Goal: Navigation & Orientation: Locate item on page

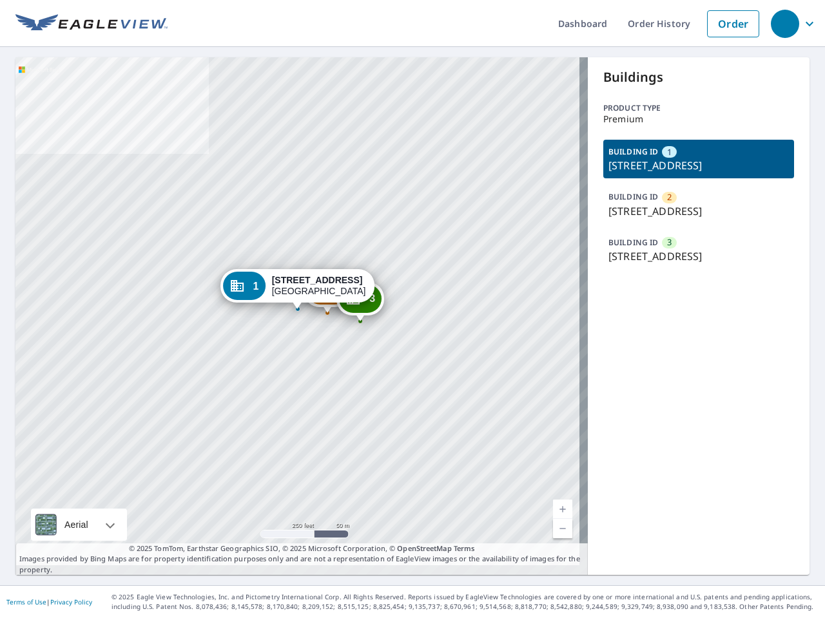
click at [412, 309] on div "2 [STREET_ADDRESS] [GEOGRAPHIC_DATA][STREET_ADDRESS] [GEOGRAPHIC_DATA][STREET_A…" at bounding box center [301, 316] width 572 height 518
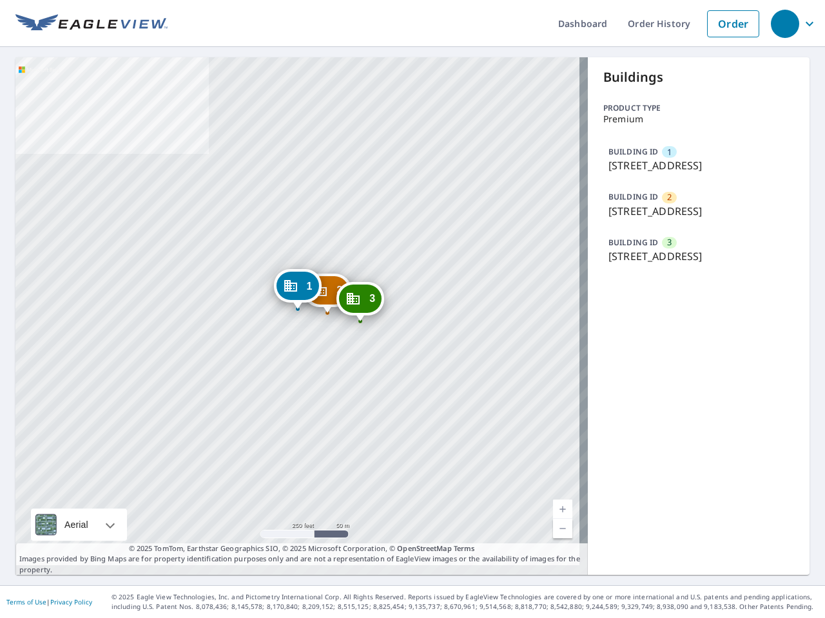
click at [784, 23] on div "button" at bounding box center [784, 24] width 28 height 28
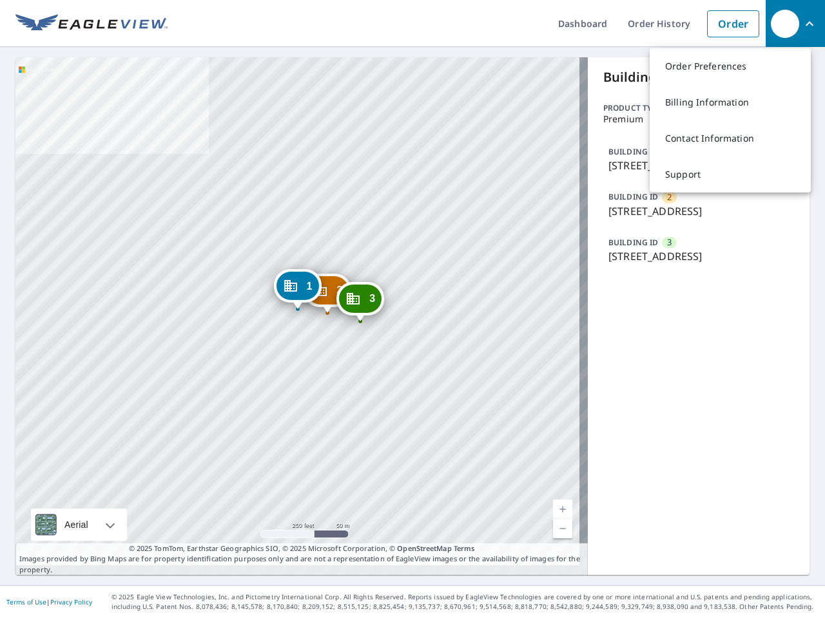
click at [297, 311] on div at bounding box center [297, 309] width 5 height 5
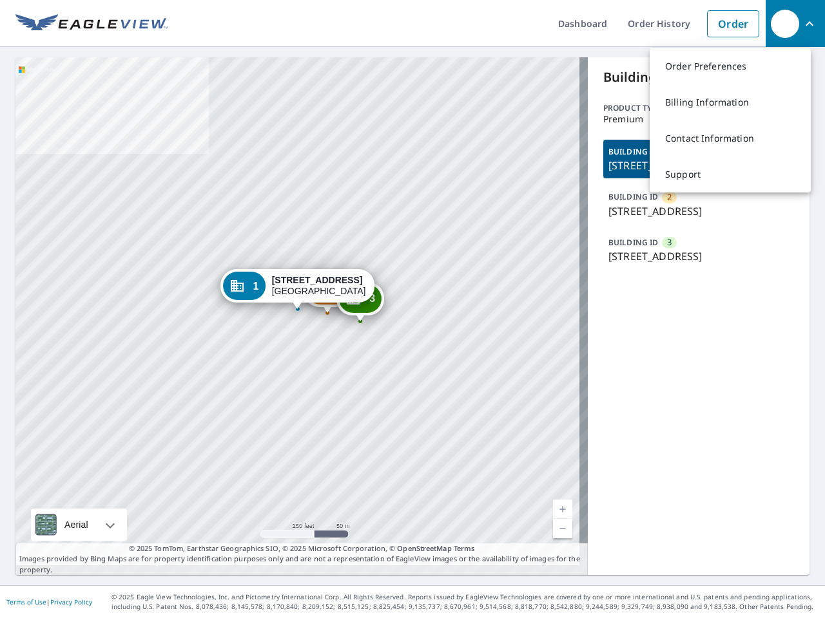
click at [297, 311] on div at bounding box center [297, 309] width 5 height 5
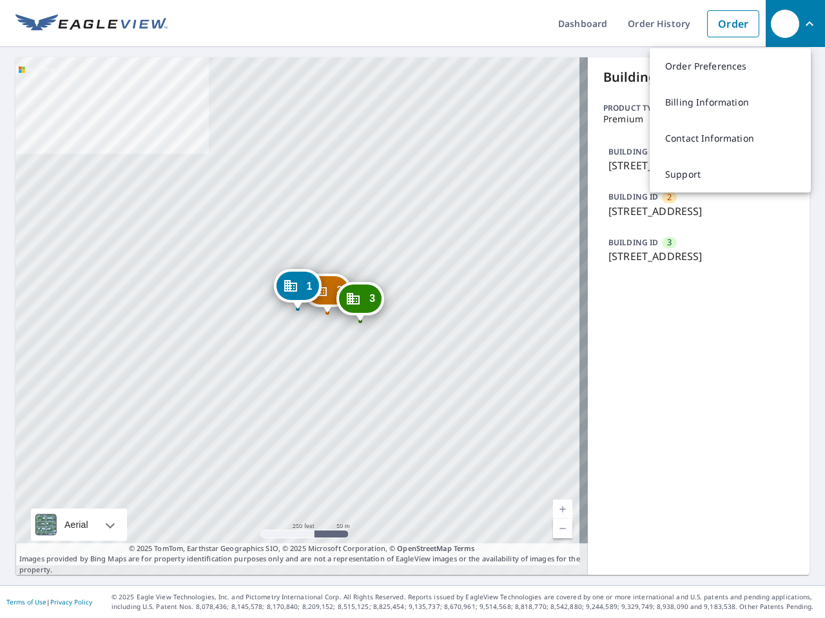
click at [297, 311] on div at bounding box center [297, 309] width 5 height 5
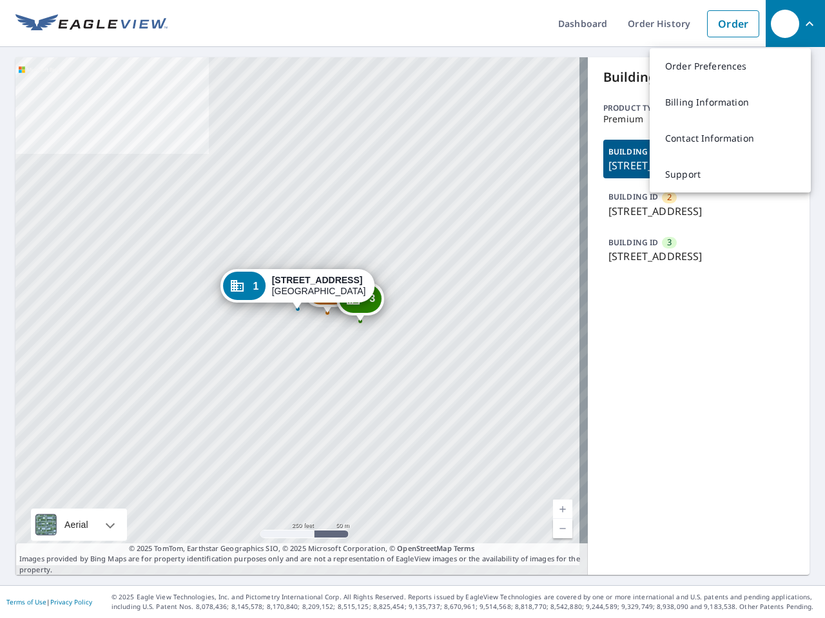
click at [79, 515] on div "Aerial" at bounding box center [77, 525] width 32 height 32
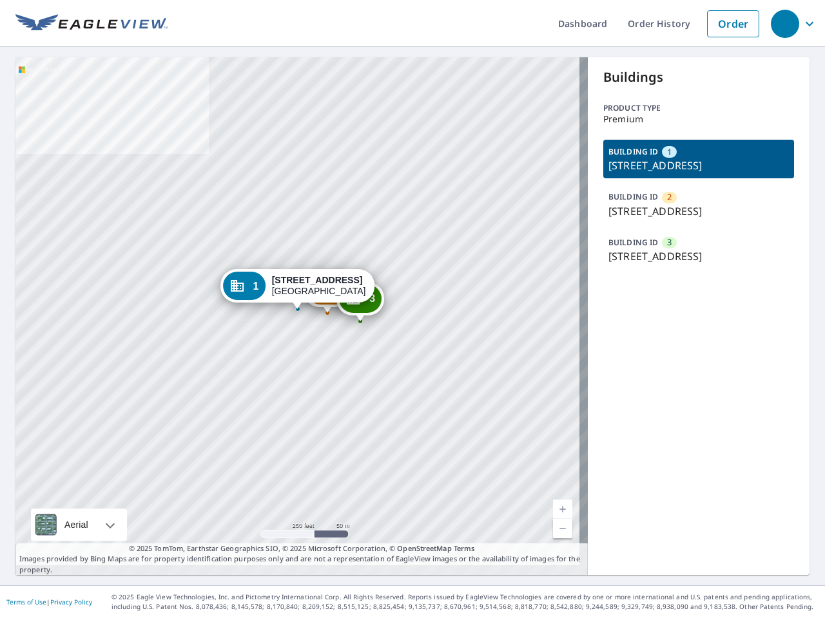
click at [554, 500] on link "Current Level 17, Zoom In" at bounding box center [562, 509] width 19 height 19
click at [554, 519] on link "Current Level 17, Zoom Out" at bounding box center [562, 528] width 19 height 19
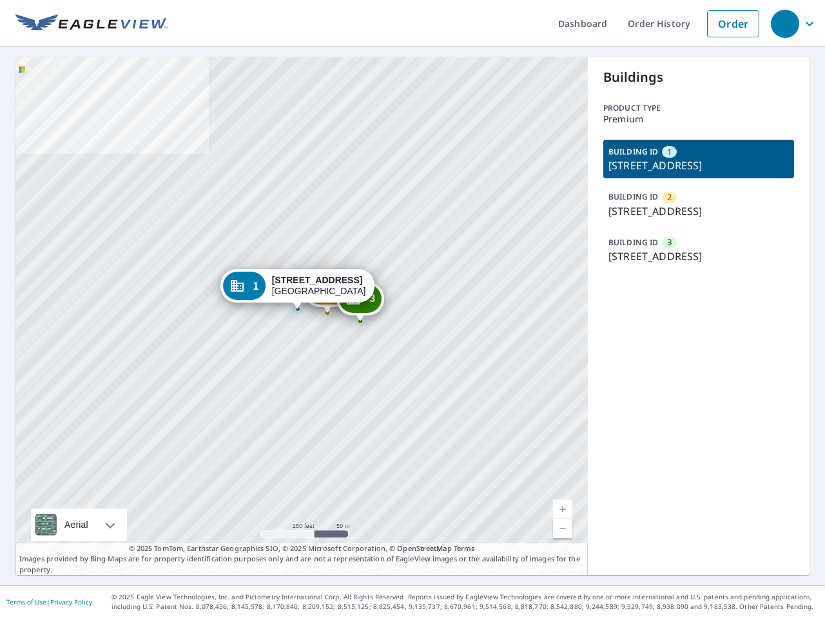
click at [689, 167] on p "[STREET_ADDRESS]" at bounding box center [698, 165] width 180 height 15
click at [689, 219] on p "[STREET_ADDRESS]" at bounding box center [698, 211] width 180 height 15
